Goal: Task Accomplishment & Management: Manage account settings

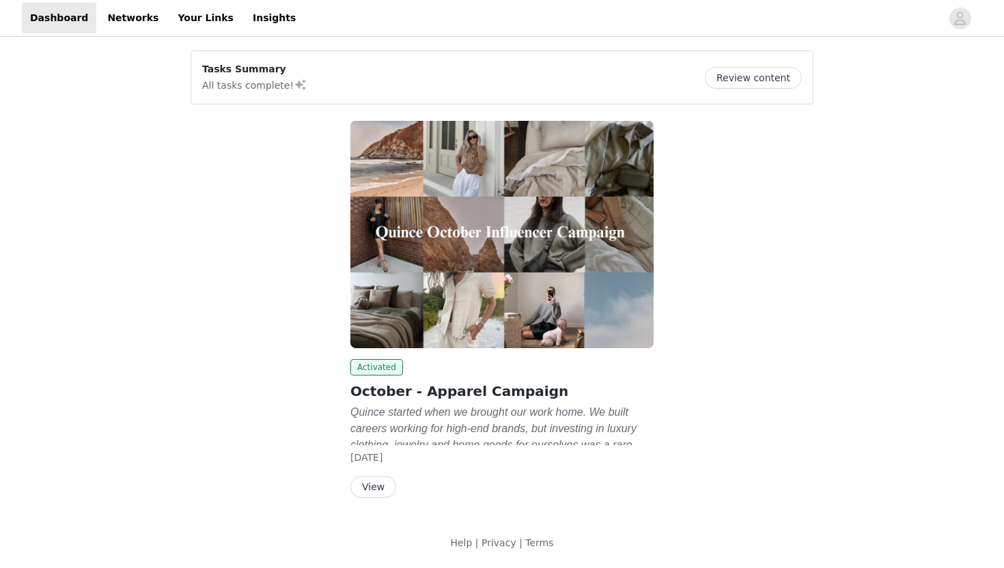
click at [769, 76] on button "Review content" at bounding box center [753, 78] width 97 height 22
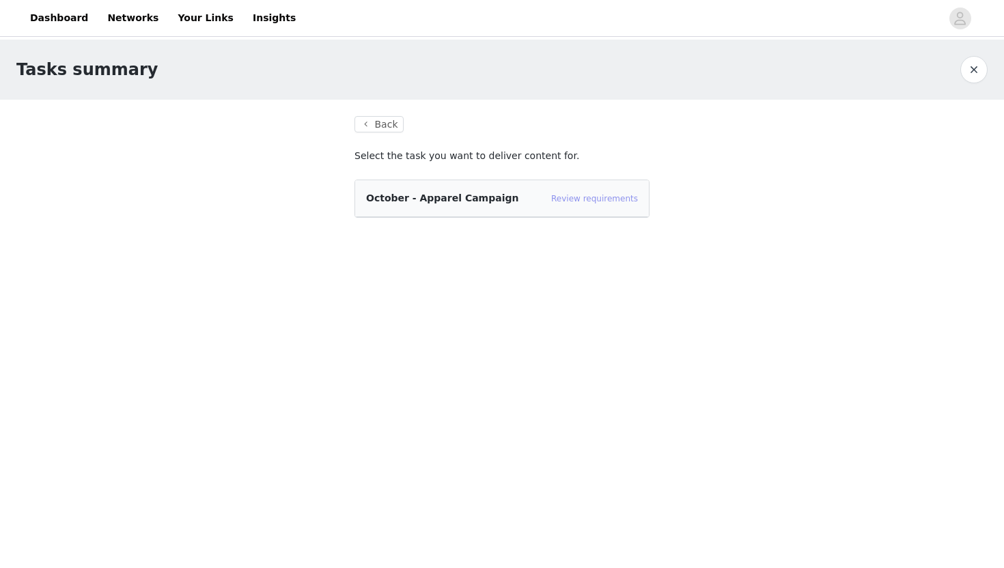
click at [618, 194] on link "Review requirements" at bounding box center [594, 199] width 87 height 10
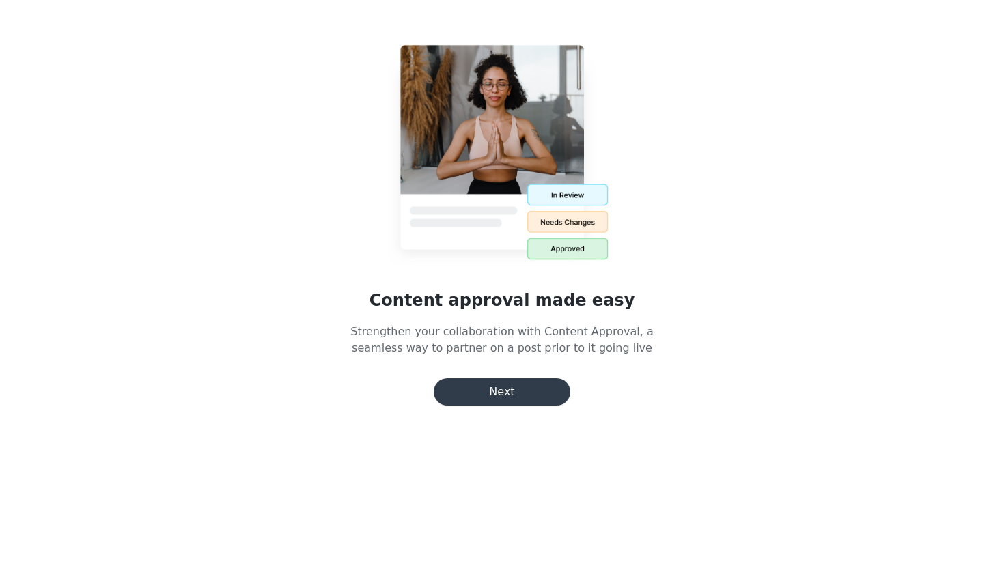
click at [527, 378] on button "Next" at bounding box center [502, 391] width 137 height 27
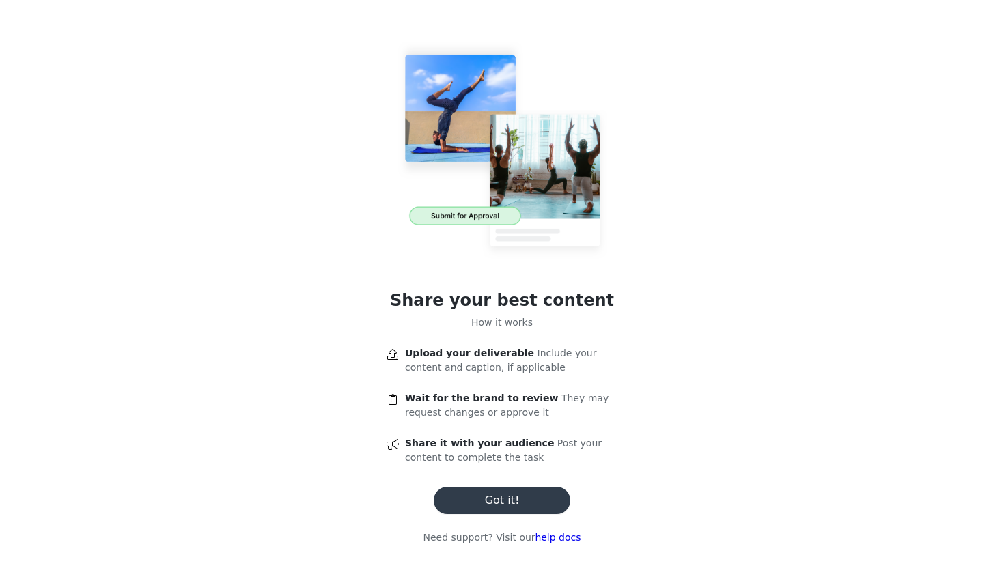
click at [503, 491] on button "Got it!" at bounding box center [502, 500] width 137 height 27
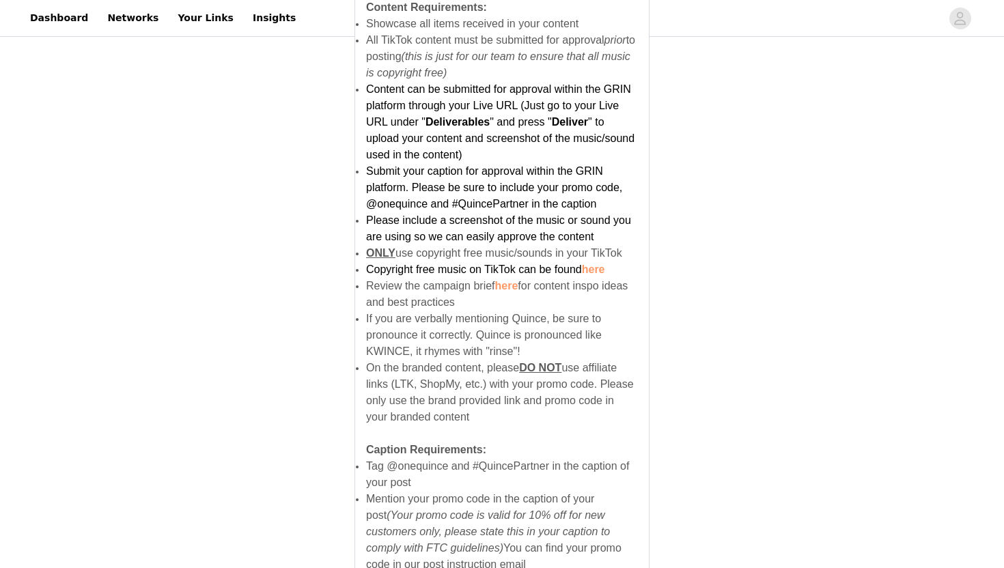
scroll to position [655, 0]
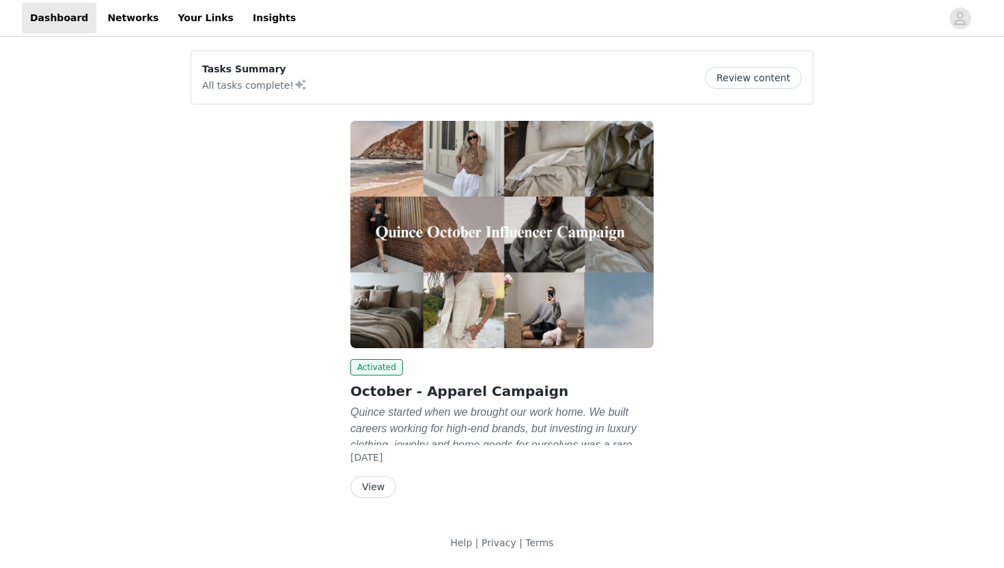
click at [901, 158] on div "Tasks Summary All tasks complete! Review content Activated October - Apparel Ca…" at bounding box center [502, 303] width 1004 height 527
click at [184, 12] on link "Your Links" at bounding box center [205, 18] width 72 height 31
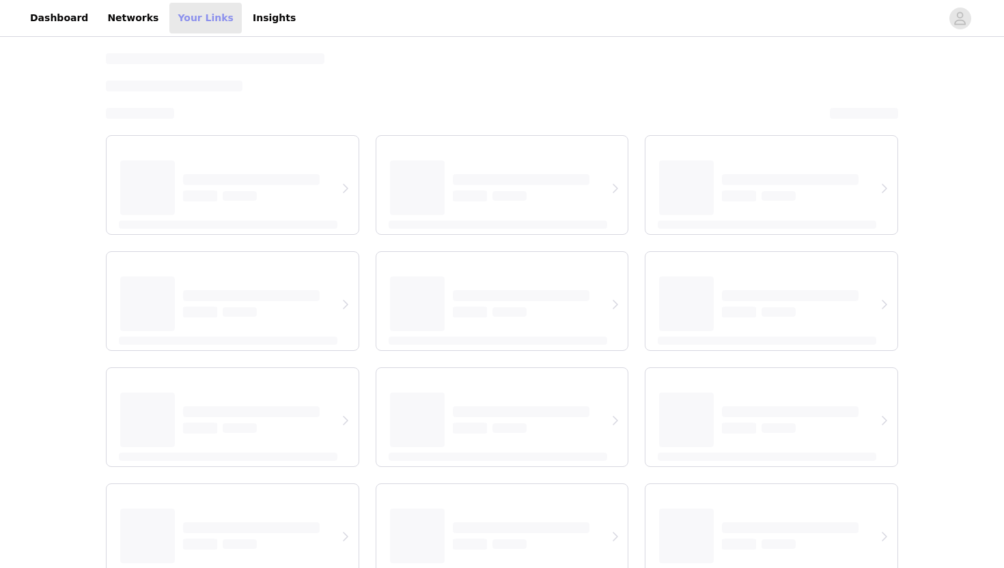
select select "12"
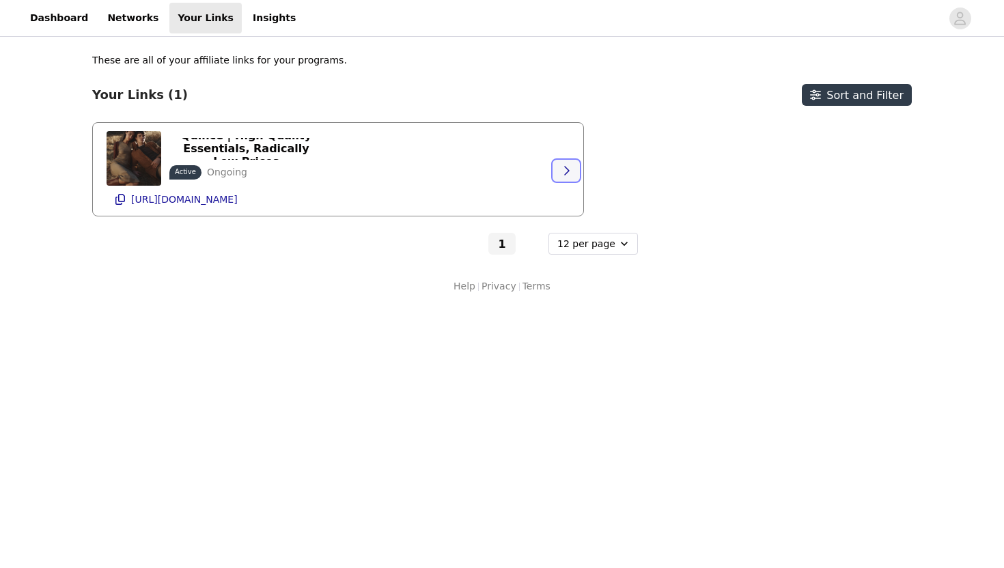
click at [561, 174] on icon "button" at bounding box center [566, 170] width 11 height 11
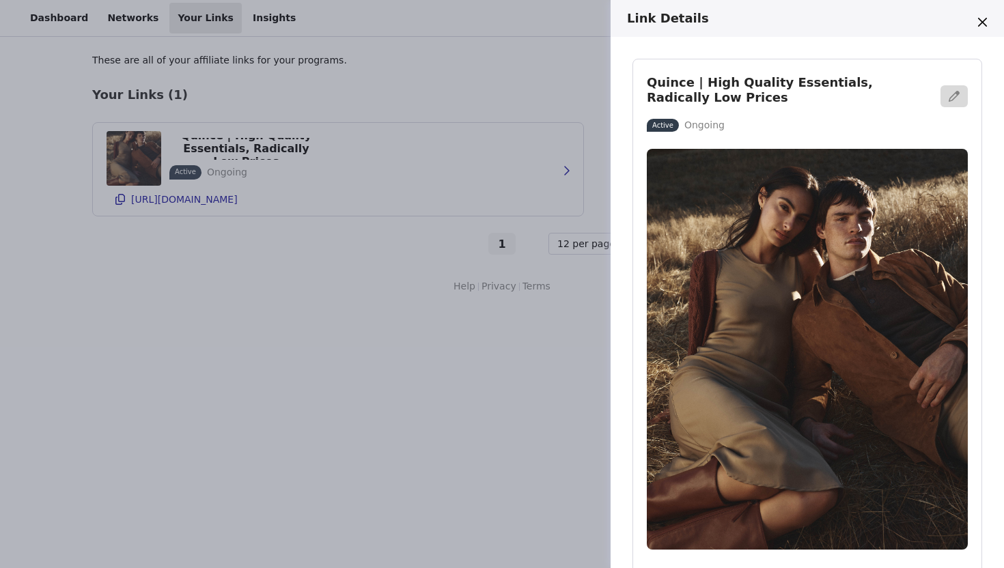
click at [586, 320] on div "Link Details Quince | High Quality Essentials, Radically Low Prices Active Ongo…" at bounding box center [502, 284] width 1004 height 568
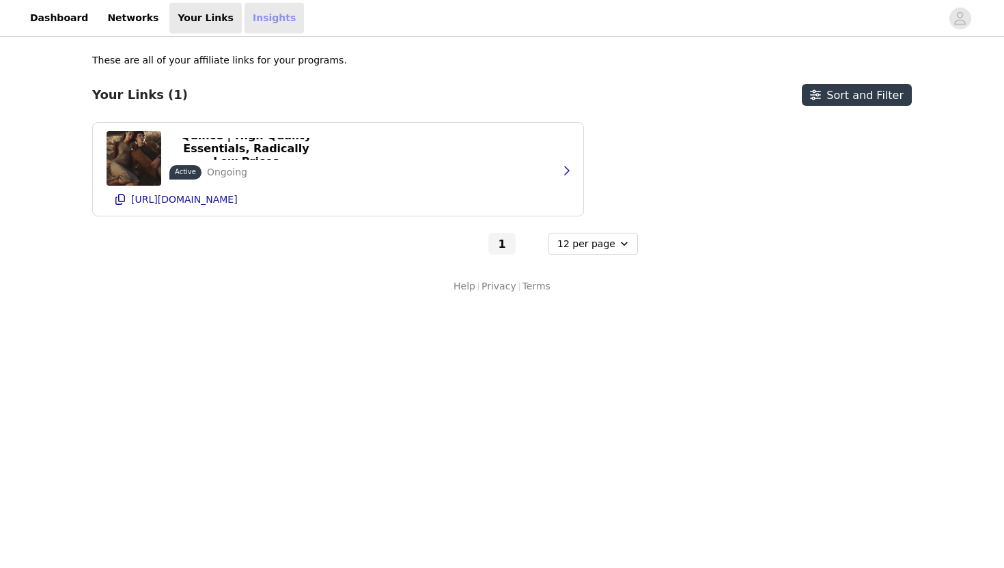
click at [258, 12] on link "Insights" at bounding box center [274, 18] width 59 height 31
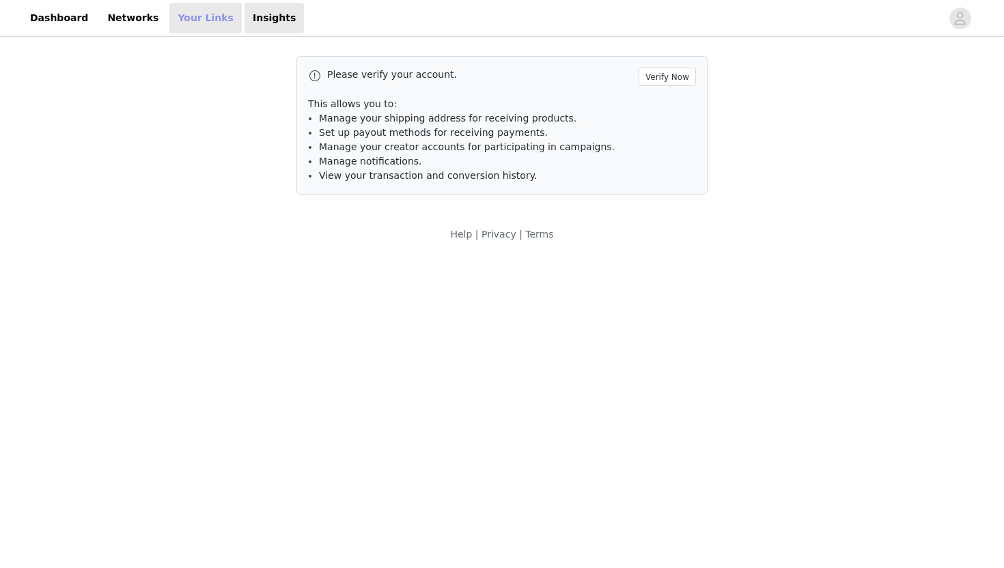
click at [202, 17] on link "Your Links" at bounding box center [205, 18] width 72 height 31
select select "12"
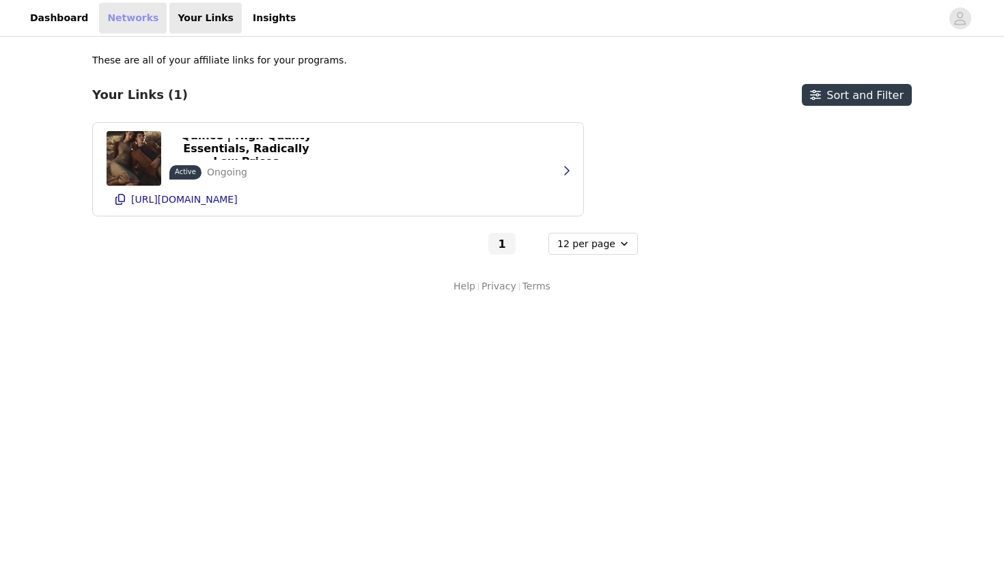
click at [133, 15] on link "Networks" at bounding box center [133, 18] width 68 height 31
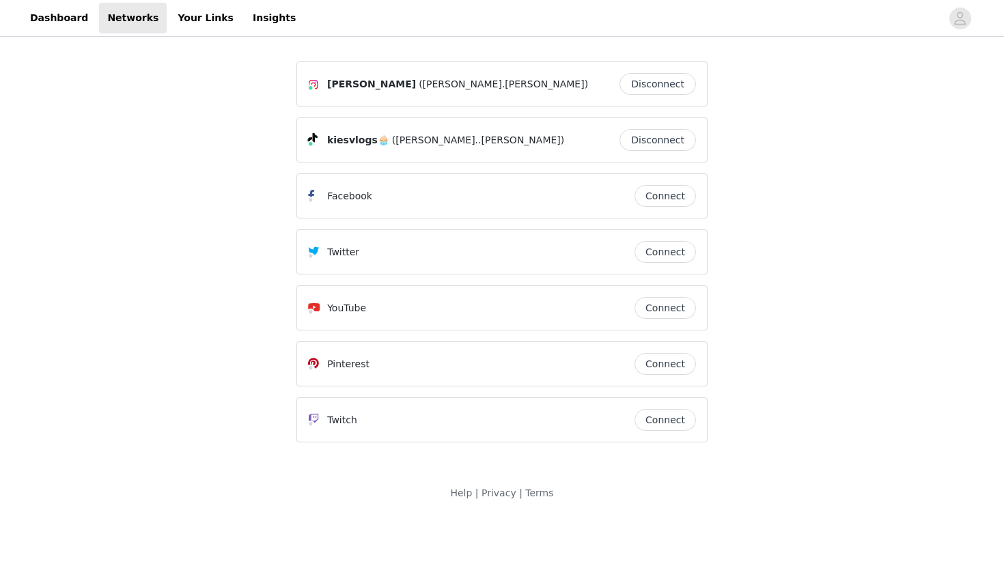
click at [356, 145] on span "kiesvlogs🧁" at bounding box center [358, 140] width 62 height 14
click at [47, 26] on link "Dashboard" at bounding box center [59, 18] width 74 height 31
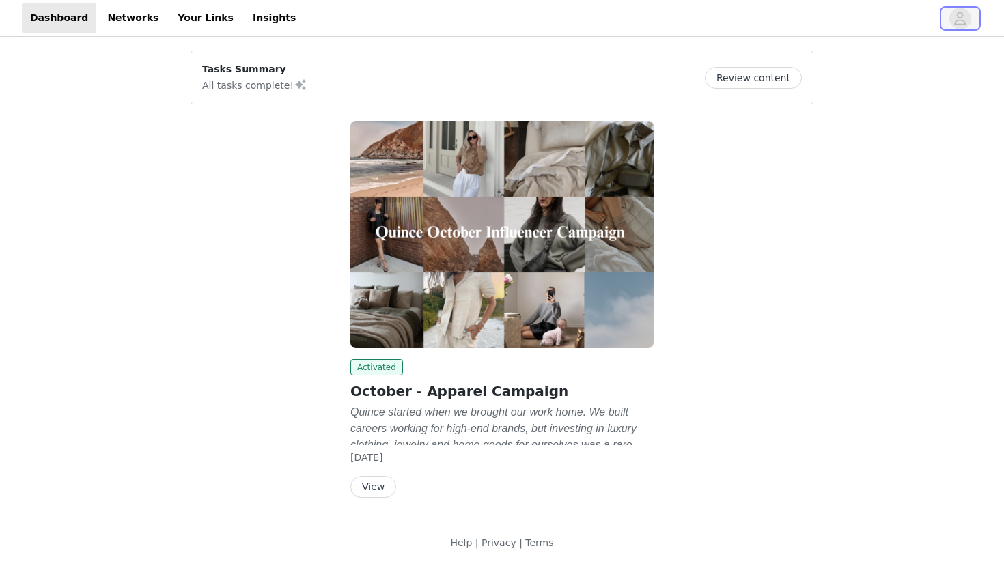
click at [956, 14] on icon "avatar" at bounding box center [960, 19] width 13 height 22
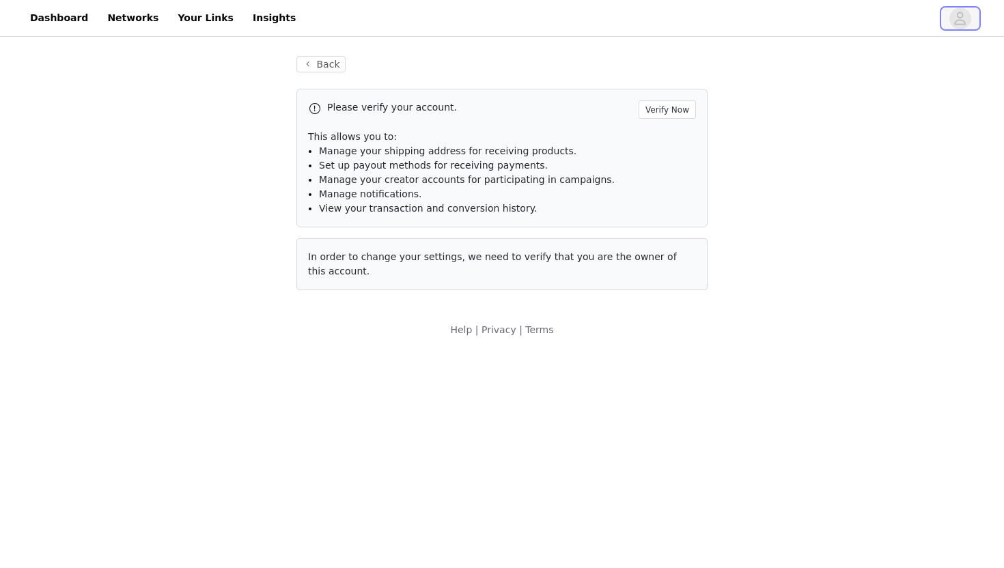
click at [958, 20] on icon "avatar" at bounding box center [961, 18] width 12 height 13
